Goal: Communication & Community: Answer question/provide support

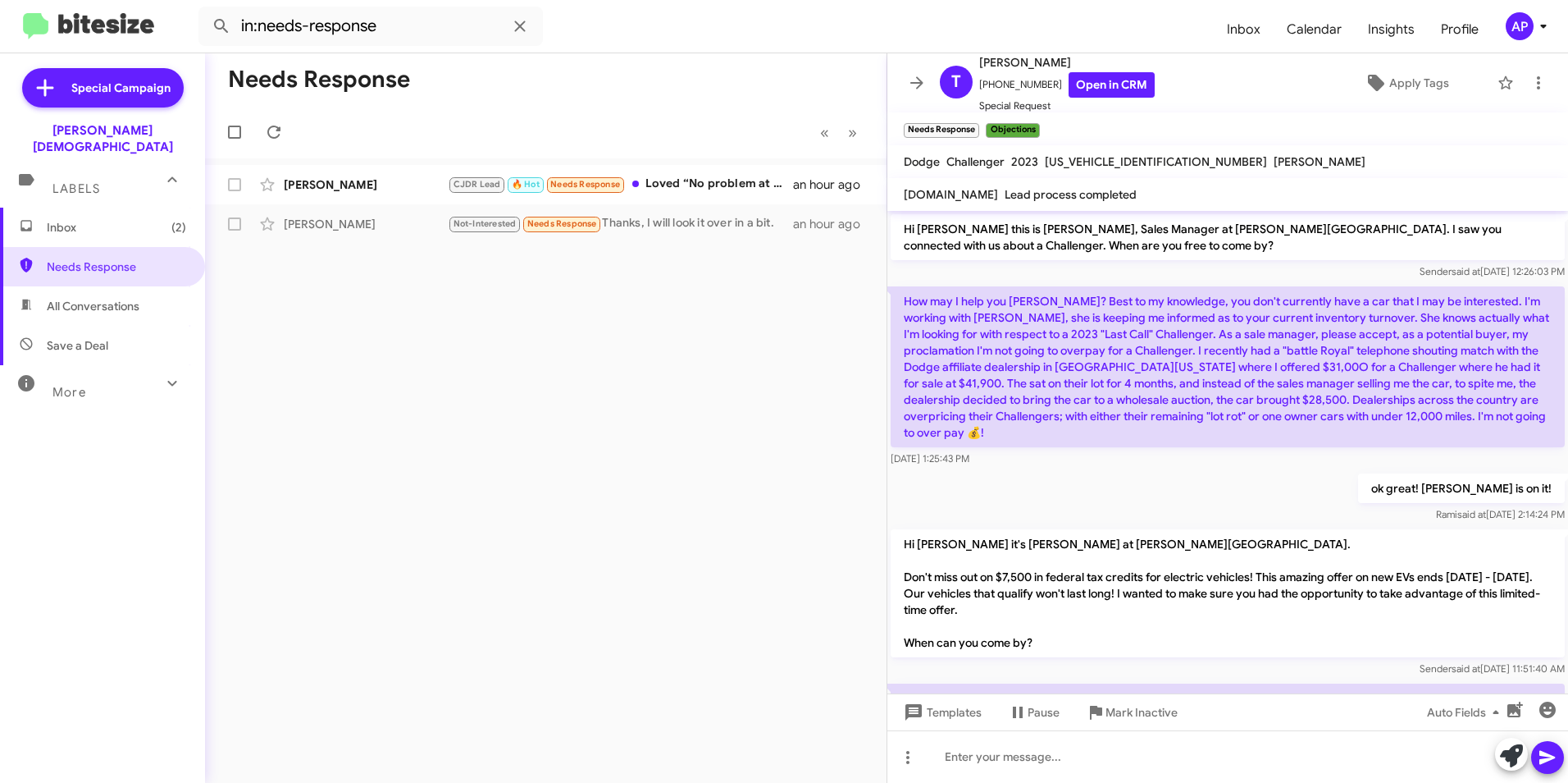
click at [766, 314] on div "Needs Response « Previous » Next [PERSON_NAME] CJDR Lead 🔥 Hot Needs Response L…" at bounding box center [545, 418] width 681 height 729
drag, startPoint x: 544, startPoint y: 337, endPoint x: 638, endPoint y: 258, distance: 122.8
click at [545, 338] on div "Needs Response « Previous » Next [PERSON_NAME] CJDR Lead 🔥 Hot Needs Response L…" at bounding box center [545, 418] width 681 height 729
drag, startPoint x: 516, startPoint y: 313, endPoint x: 381, endPoint y: 281, distance: 138.7
click at [512, 317] on div "Needs Response « Previous » Next [PERSON_NAME] CJDR Lead 🔥 Hot Needs Response L…" at bounding box center [545, 418] width 681 height 729
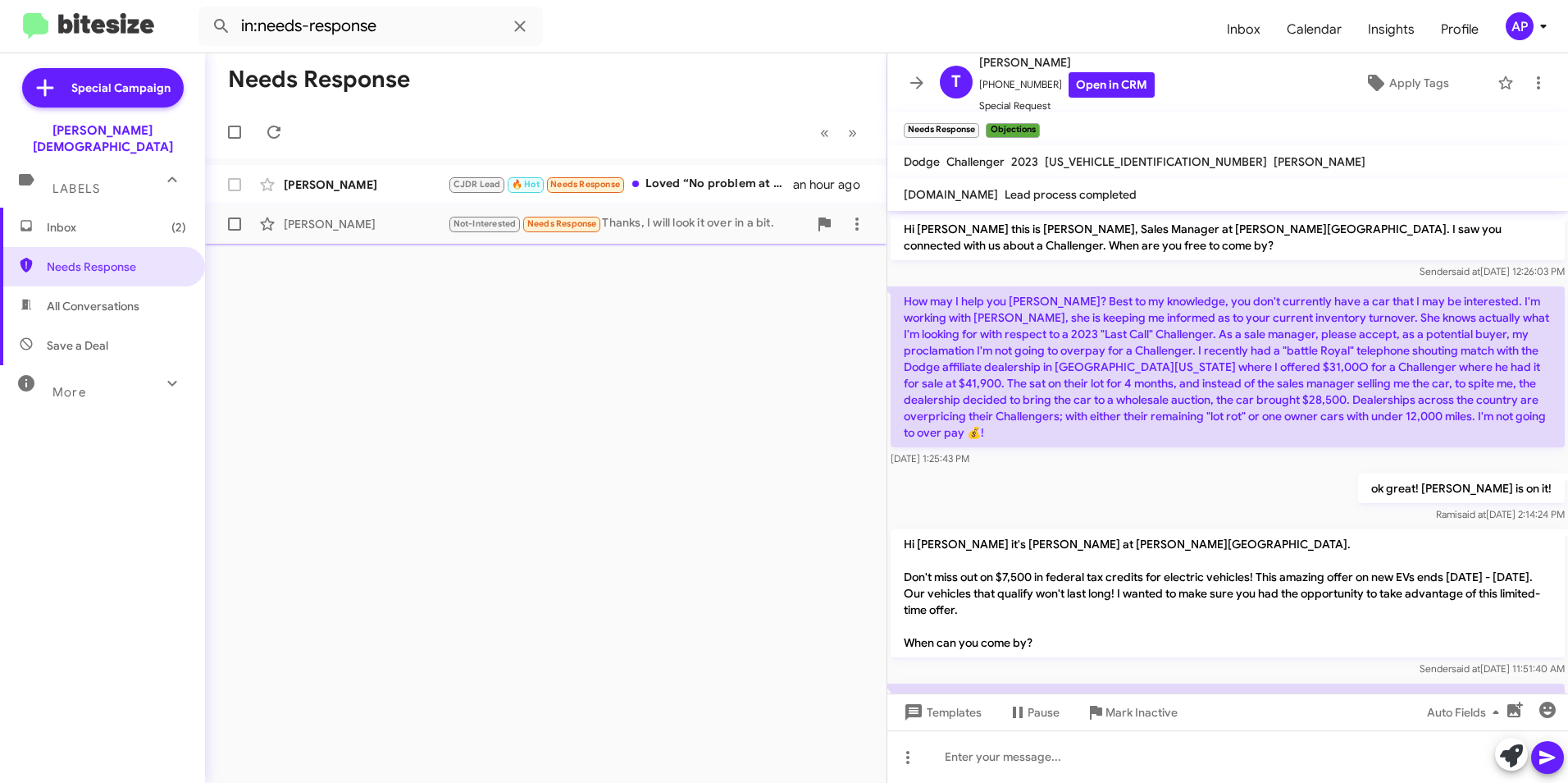
click at [233, 220] on span at bounding box center [235, 224] width 13 height 13
click at [234, 230] on input "checkbox" at bounding box center [234, 230] width 1 height 1
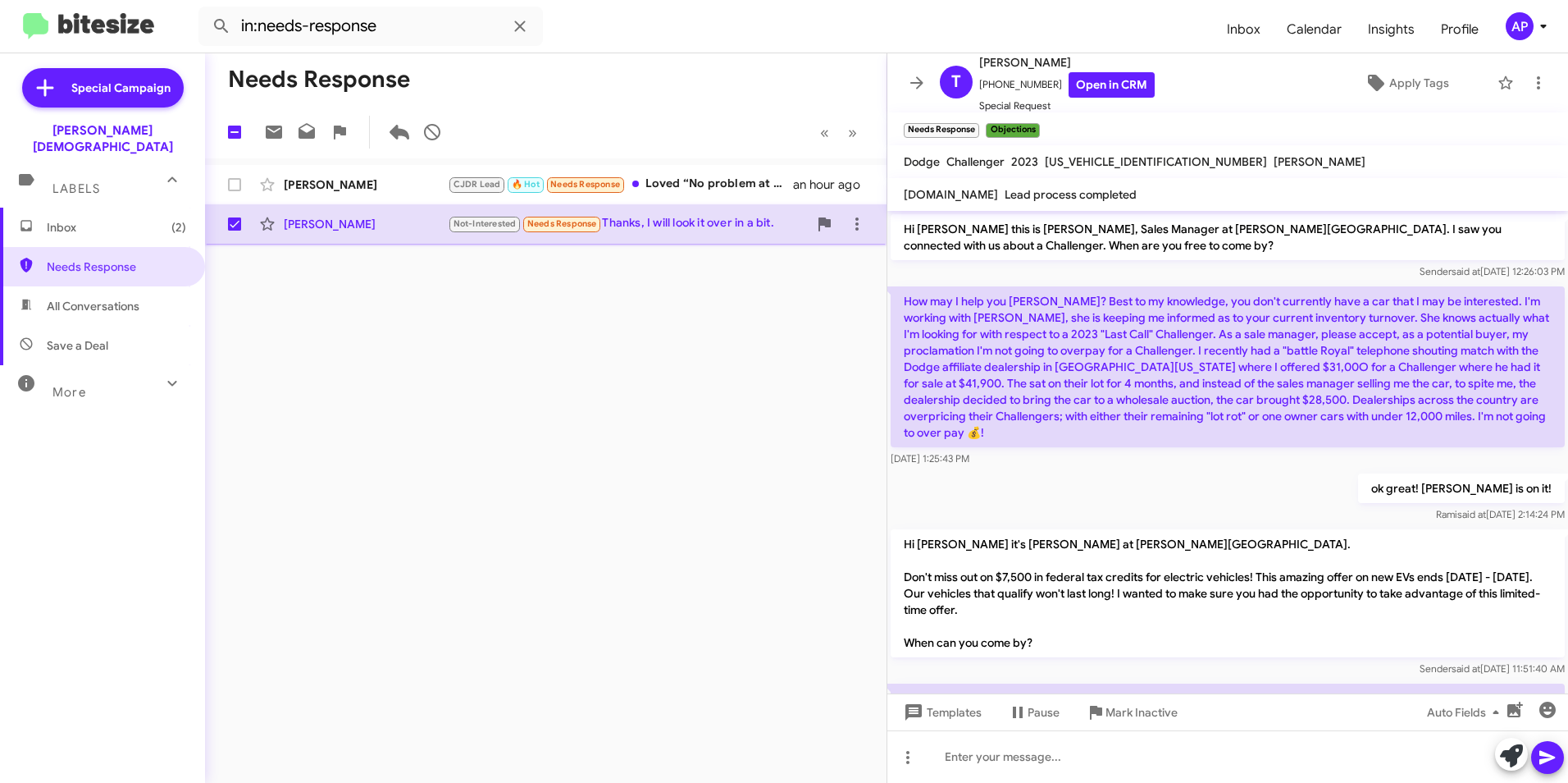
click at [321, 223] on div "[PERSON_NAME]" at bounding box center [365, 224] width 164 height 17
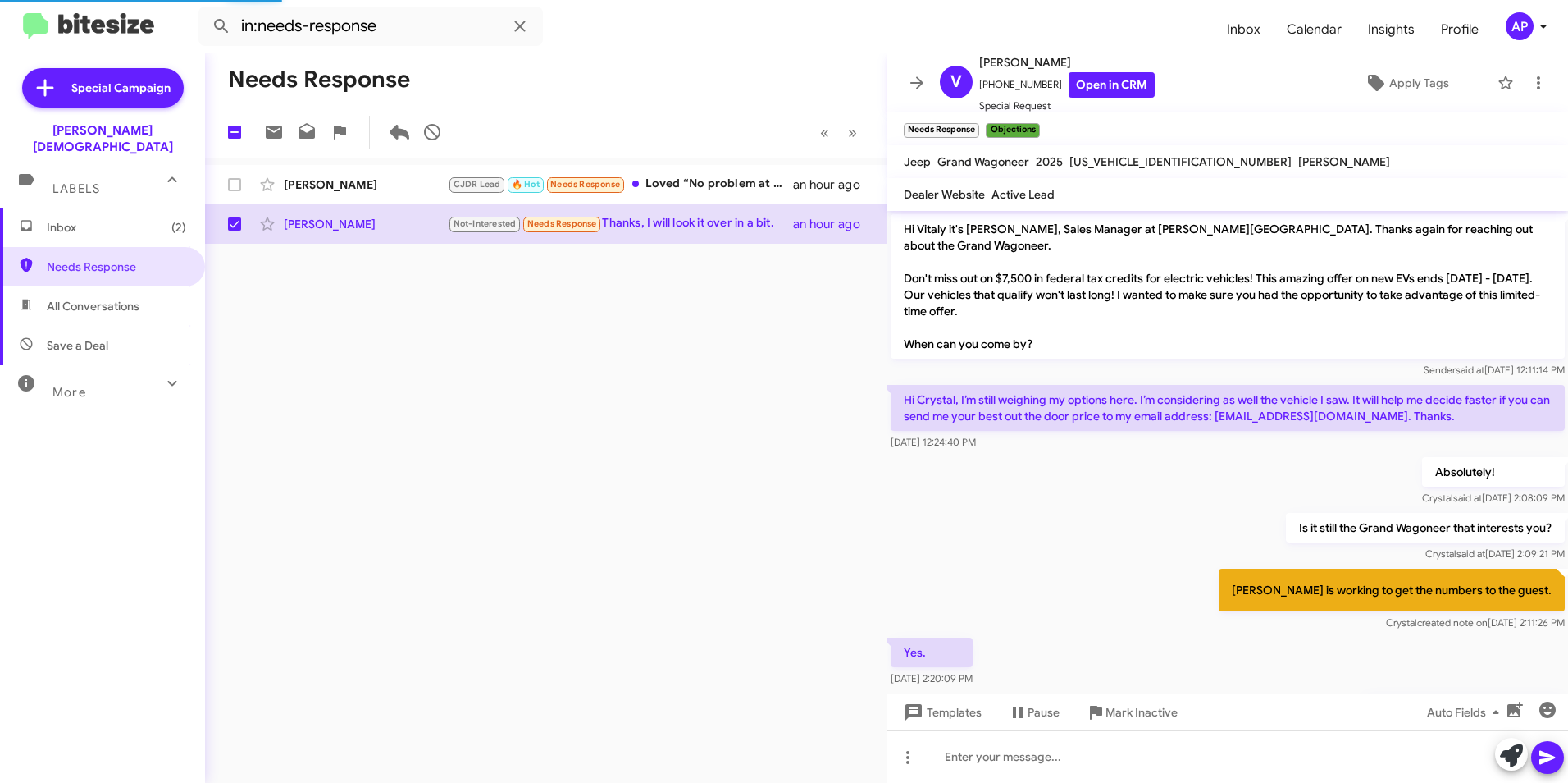
scroll to position [608, 0]
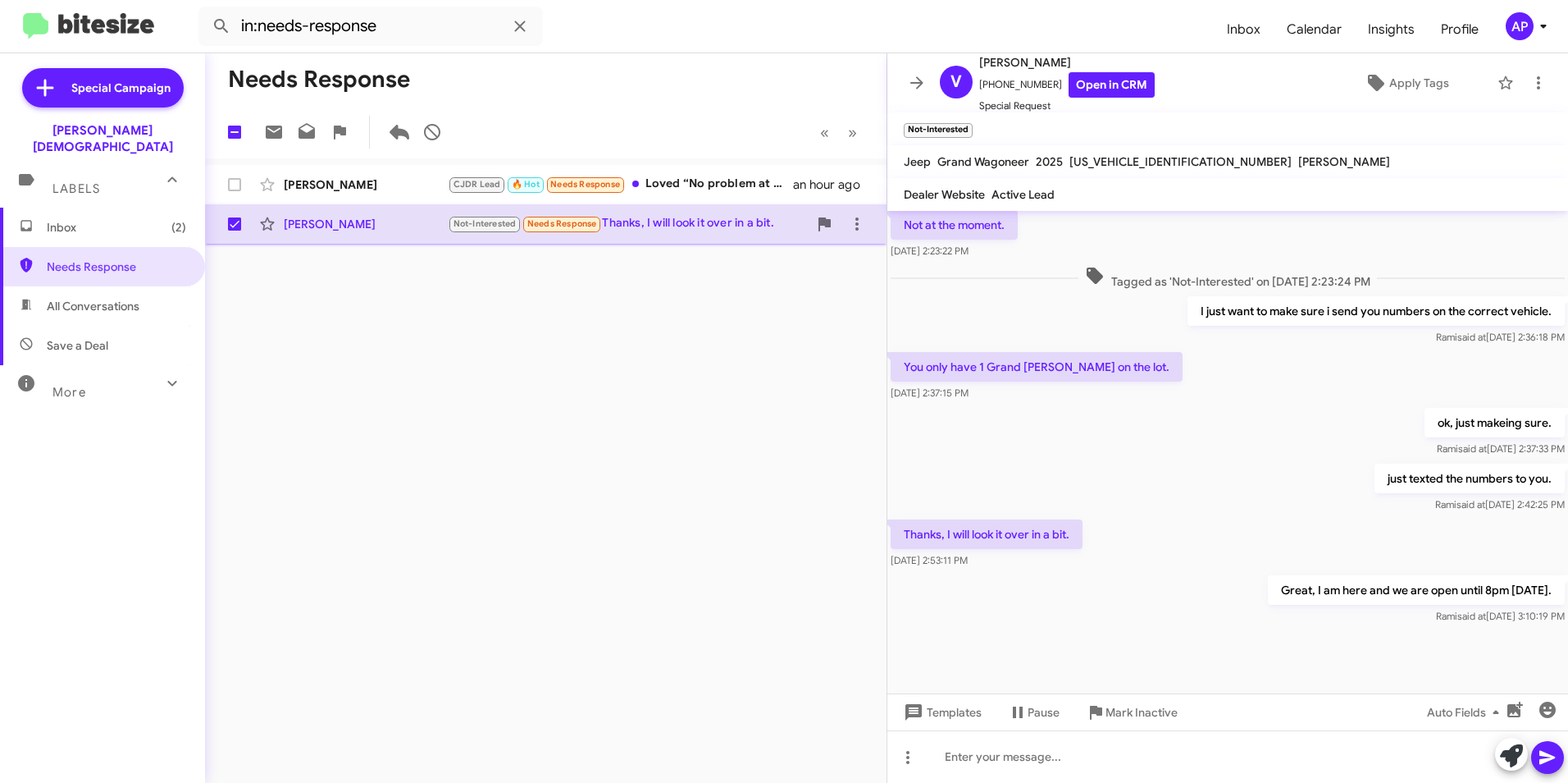
click at [236, 224] on span at bounding box center [235, 224] width 13 height 13
click at [235, 230] on input "checkbox" at bounding box center [234, 230] width 1 height 1
checkbox input "false"
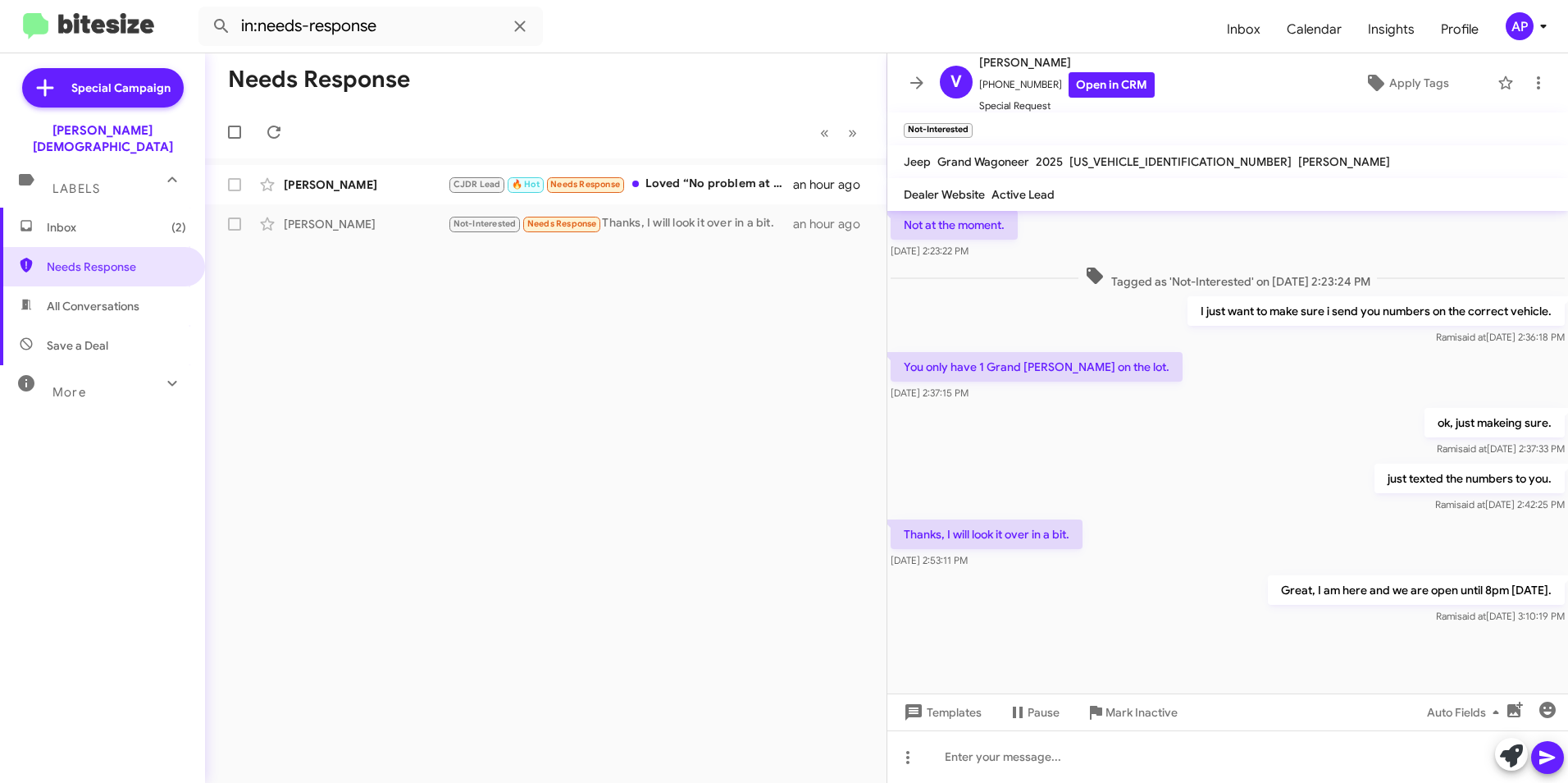
click at [368, 280] on div "Needs Response « Previous » Next [PERSON_NAME] CJDR Lead 🔥 Hot Needs Response L…" at bounding box center [545, 418] width 681 height 729
drag, startPoint x: 648, startPoint y: 89, endPoint x: 639, endPoint y: 93, distance: 9.8
click at [648, 90] on mat-toolbar-row "Needs Response" at bounding box center [545, 80] width 681 height 53
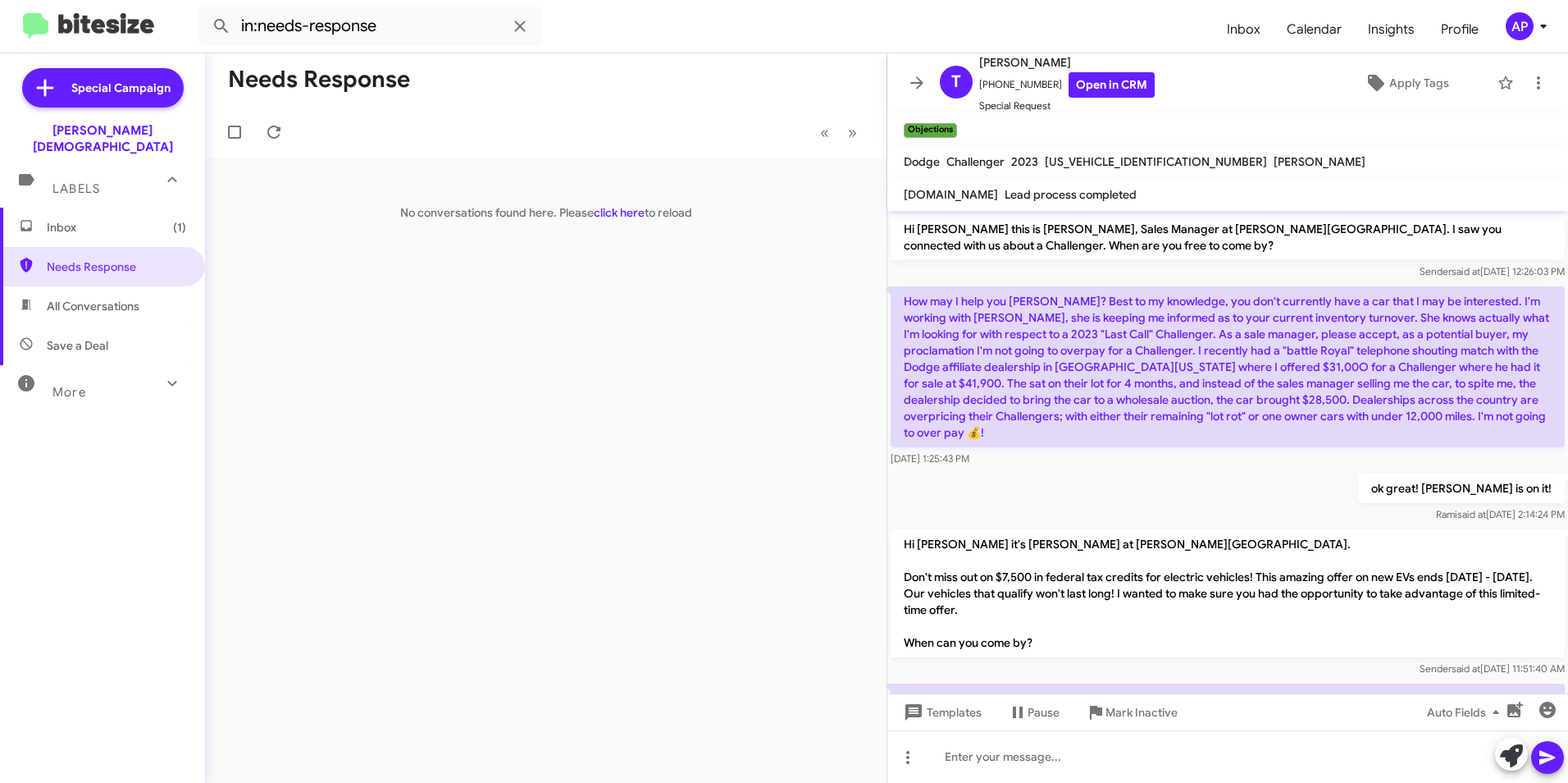
scroll to position [326, 0]
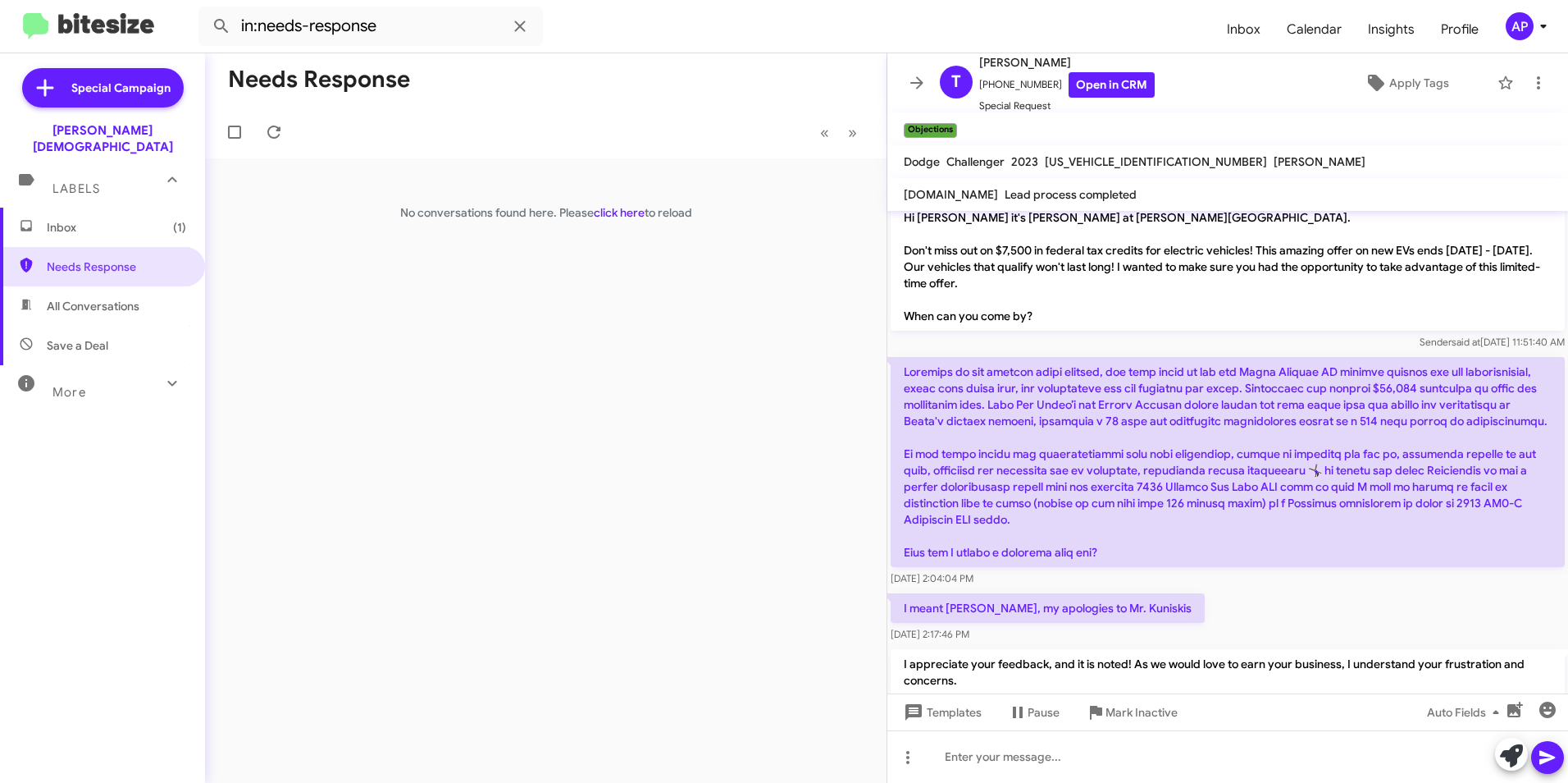
drag, startPoint x: 613, startPoint y: 300, endPoint x: 602, endPoint y: 300, distance: 11.0
click at [602, 300] on div "Needs Response « Previous » Next No conversations found here. Please click here…" at bounding box center [545, 418] width 681 height 729
click at [73, 259] on span "Needs Response" at bounding box center [116, 267] width 140 height 17
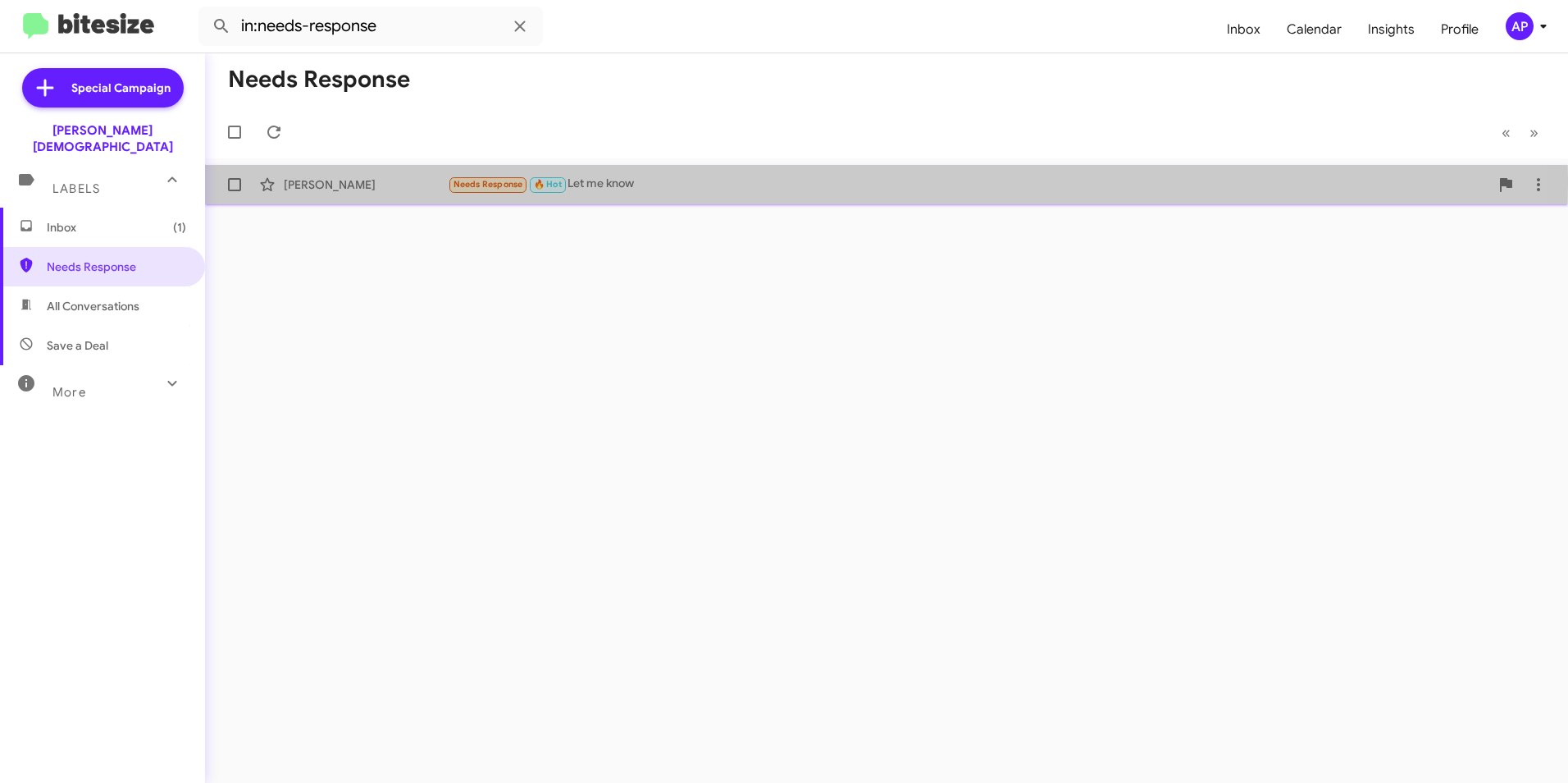
click at [308, 184] on div "Brian O'Grady" at bounding box center [365, 185] width 164 height 17
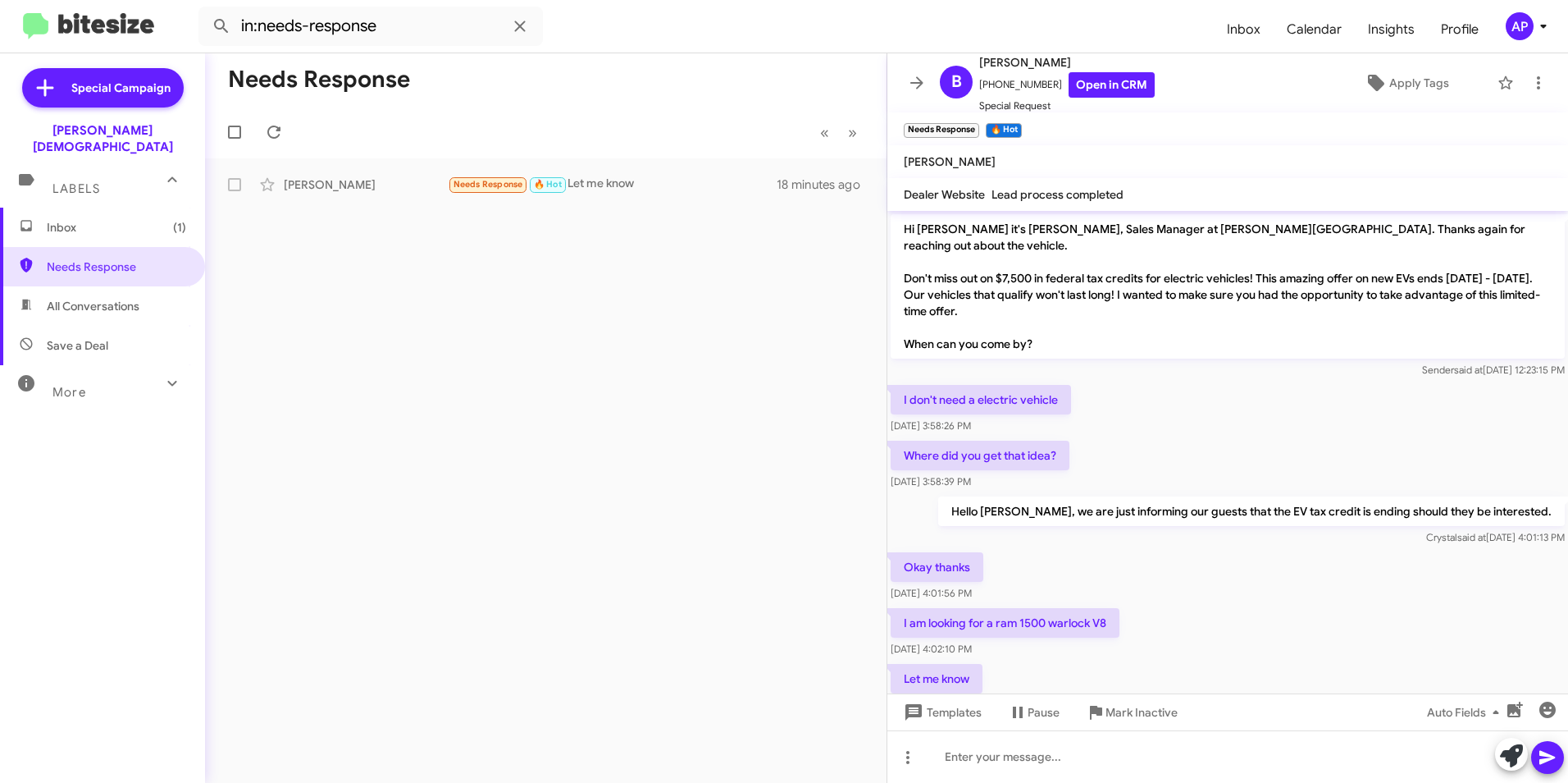
drag, startPoint x: 352, startPoint y: 426, endPoint x: 361, endPoint y: 414, distance: 15.0
click at [355, 425] on div "Needs Response « Previous » Next Brian O'Grady Needs Response 🔥 Hot Let me know…" at bounding box center [545, 418] width 681 height 729
